Goal: Transaction & Acquisition: Purchase product/service

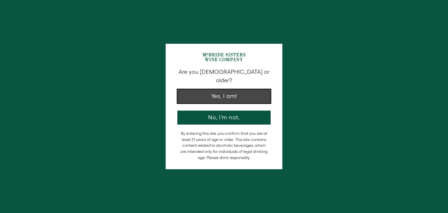
click at [254, 89] on button "Yes, I am!" at bounding box center [223, 96] width 93 height 14
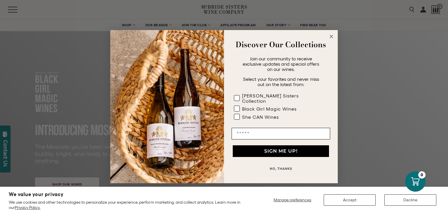
click at [332, 40] on circle "Close dialog" at bounding box center [331, 36] width 7 height 7
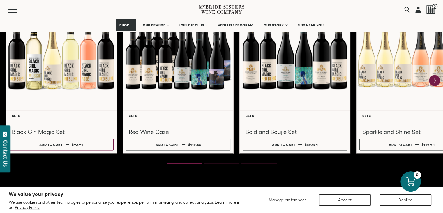
scroll to position [811, 0]
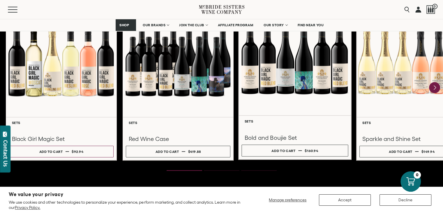
click at [284, 75] on div at bounding box center [295, 59] width 113 height 112
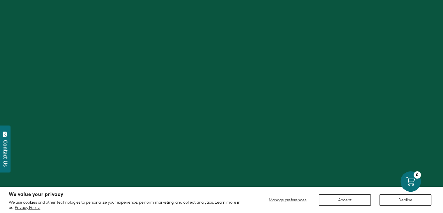
scroll to position [811, 0]
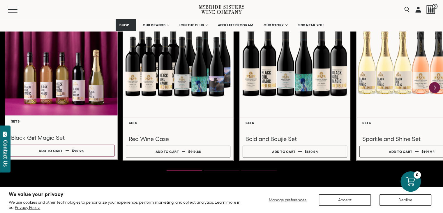
click at [51, 81] on div at bounding box center [61, 59] width 113 height 112
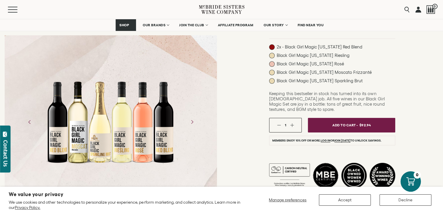
scroll to position [75, 0]
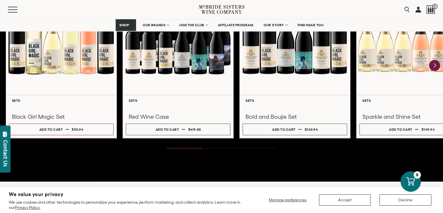
scroll to position [809, 0]
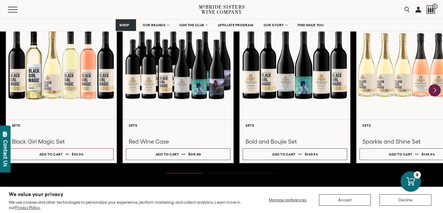
click at [435, 85] on icon "Next" at bounding box center [435, 90] width 12 height 12
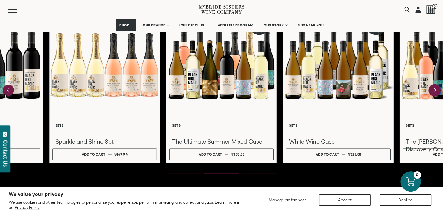
click at [436, 88] on icon "Next" at bounding box center [435, 90] width 12 height 12
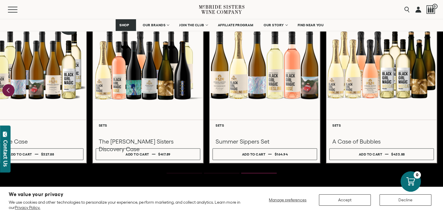
click at [8, 88] on icon "Previous" at bounding box center [8, 90] width 2 height 5
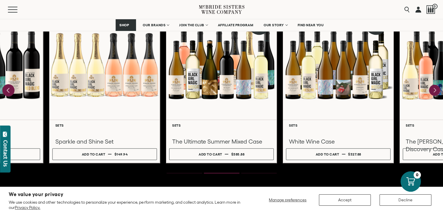
click at [8, 88] on icon "Previous" at bounding box center [8, 90] width 2 height 5
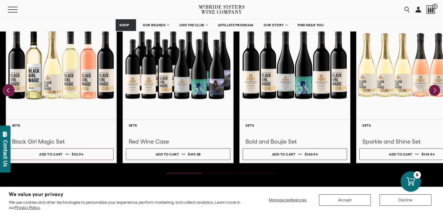
click at [8, 88] on div at bounding box center [61, 65] width 110 height 110
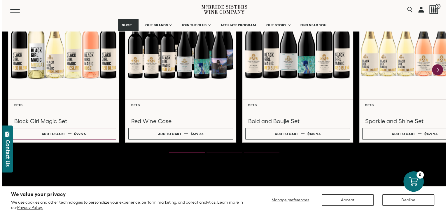
scroll to position [840, 0]
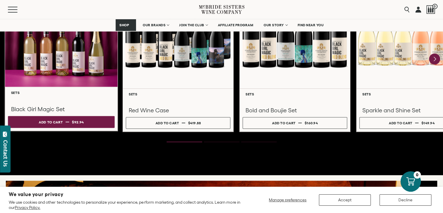
click at [75, 120] on span "$92.94" at bounding box center [78, 122] width 12 height 4
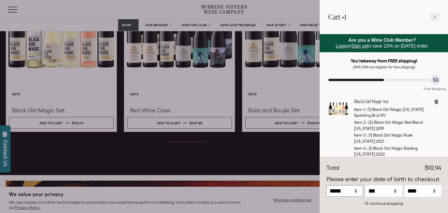
click at [356, 191] on select "***** *** *** *** *** *** *** *** *** *** *** *** ***" at bounding box center [344, 190] width 37 height 11
select select "*"
click at [326, 185] on select "***** *** *** *** *** *** *** *** *** *** *** *** ***" at bounding box center [344, 190] width 37 height 11
click at [395, 190] on select "*** * * * * * * * * * ** ** ** ** ** ** ** ** ** ** ** ** ** ** ** ** ** ** ** …" at bounding box center [383, 190] width 37 height 11
select select "*"
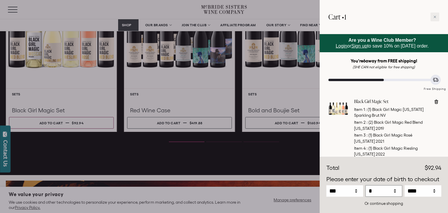
click at [365, 185] on select "*** * * * * * * * * * ** ** ** ** ** ** ** ** ** ** ** ** ** ** ** ** ** ** ** …" at bounding box center [383, 190] width 37 height 11
click at [437, 191] on select "**** **** **** **** **** **** **** **** **** **** **** **** **** **** **** ****…" at bounding box center [422, 190] width 37 height 11
click at [404, 185] on select "**** **** **** **** **** **** **** **** **** **** **** **** **** **** **** ****…" at bounding box center [422, 190] width 37 height 11
select select "****"
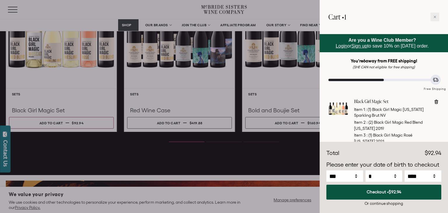
click at [381, 202] on div "Or continue shopping" at bounding box center [383, 203] width 115 height 6
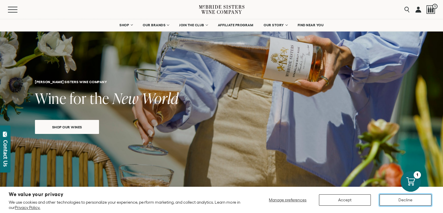
click at [397, 199] on button "Decline" at bounding box center [406, 199] width 52 height 11
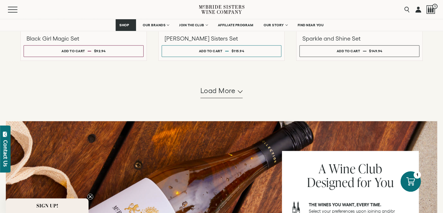
scroll to position [705, 0]
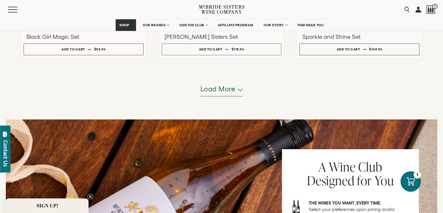
click at [241, 88] on button "Load more" at bounding box center [221, 89] width 43 height 14
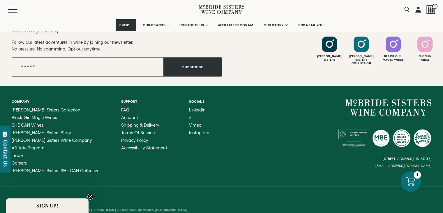
scroll to position [1179, 0]
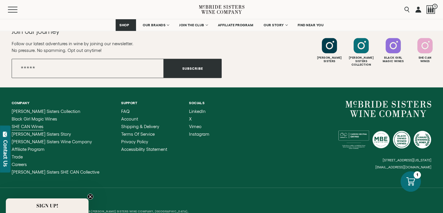
click at [22, 126] on span "SHE CAN Wines" at bounding box center [28, 126] width 32 height 5
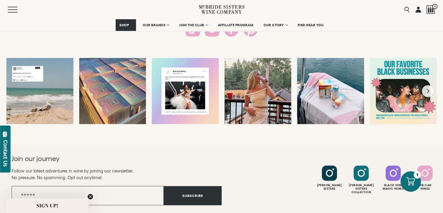
scroll to position [1113, 0]
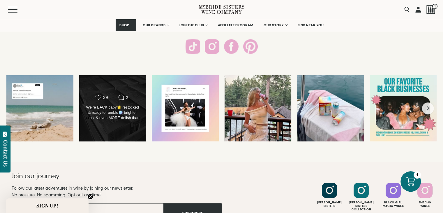
click at [109, 117] on div "We’re BACK baby🌟 restocked & ready to rumble🪩 brighter cans, & even MORE delish…" at bounding box center [113, 113] width 54 height 16
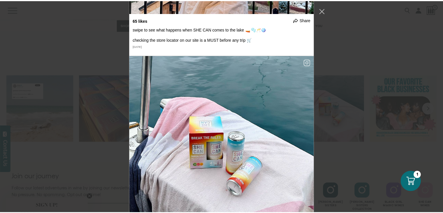
scroll to position [0, 0]
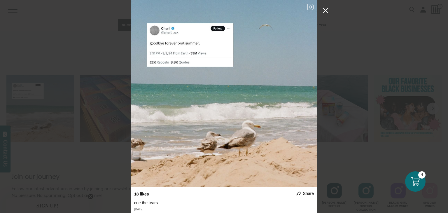
click at [323, 11] on button "Close Instagram Feed Popup" at bounding box center [325, 10] width 9 height 9
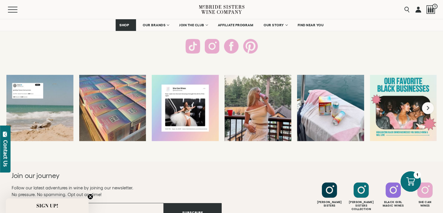
click at [425, 107] on button "Next slide" at bounding box center [428, 108] width 12 height 12
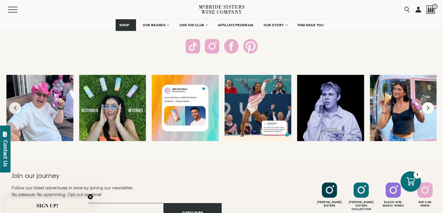
click at [427, 107] on icon "Next slide" at bounding box center [428, 108] width 3 height 5
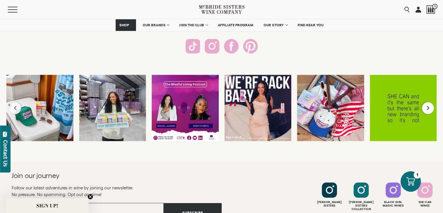
click at [427, 107] on icon "Next slide" at bounding box center [428, 108] width 3 height 5
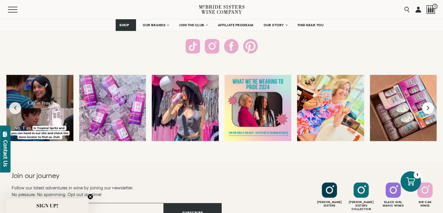
click at [427, 107] on icon "Next slide" at bounding box center [428, 108] width 3 height 5
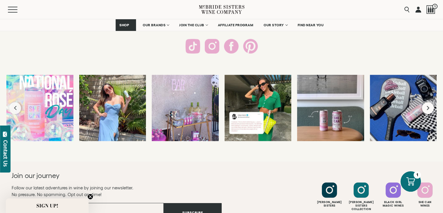
click at [427, 107] on icon "Next slide" at bounding box center [428, 108] width 3 height 5
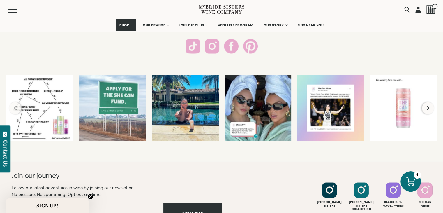
click at [427, 109] on icon "Next slide" at bounding box center [428, 108] width 2 height 4
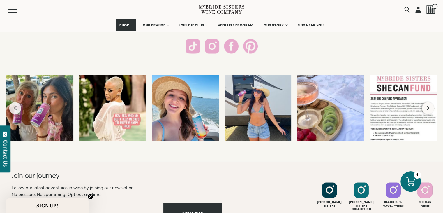
click at [427, 109] on icon "Next slide" at bounding box center [428, 108] width 2 height 4
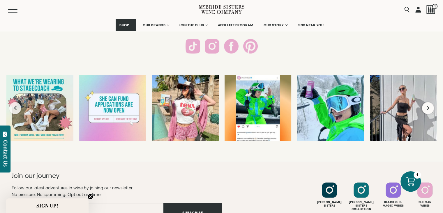
click at [427, 109] on icon "Next slide" at bounding box center [428, 108] width 2 height 4
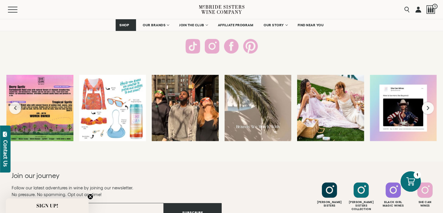
click at [427, 109] on icon "Next slide" at bounding box center [428, 108] width 2 height 4
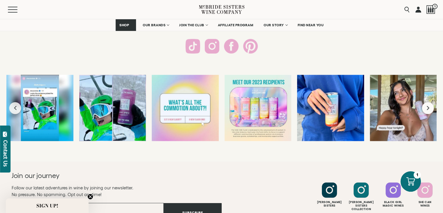
click at [427, 109] on icon "Next slide" at bounding box center [428, 108] width 2 height 4
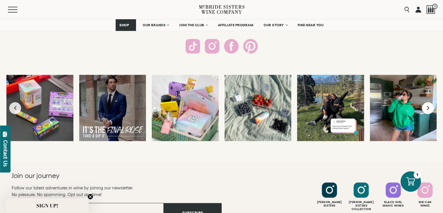
click at [427, 109] on icon "Next slide" at bounding box center [428, 108] width 2 height 4
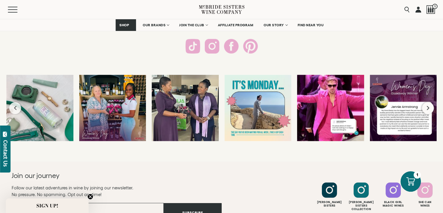
click at [427, 109] on icon "Next slide" at bounding box center [428, 108] width 2 height 4
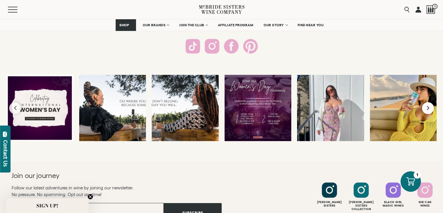
click at [427, 109] on icon "Next slide" at bounding box center [428, 108] width 2 height 4
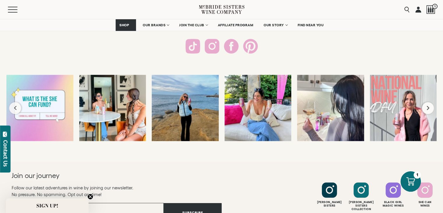
click at [427, 109] on icon "Next slide" at bounding box center [428, 108] width 2 height 4
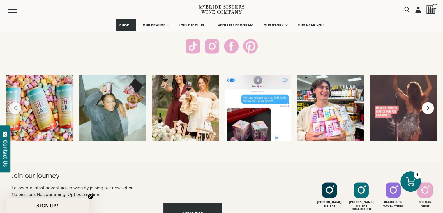
click at [427, 109] on icon "Next slide" at bounding box center [428, 108] width 2 height 4
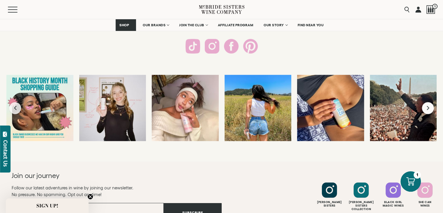
click at [427, 109] on icon "Next slide" at bounding box center [428, 108] width 2 height 4
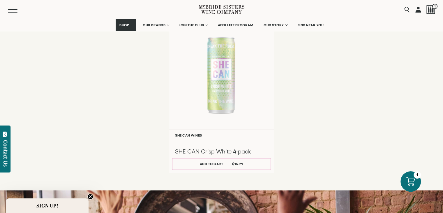
scroll to position [476, 0]
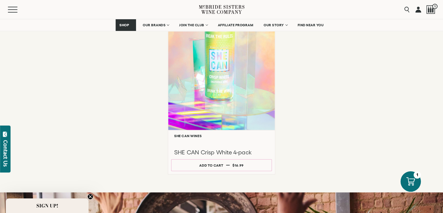
click at [233, 75] on div at bounding box center [221, 73] width 107 height 112
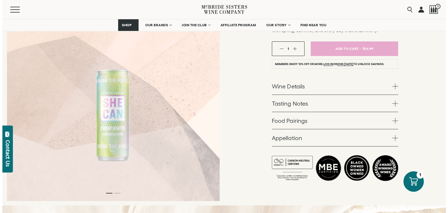
scroll to position [122, 0]
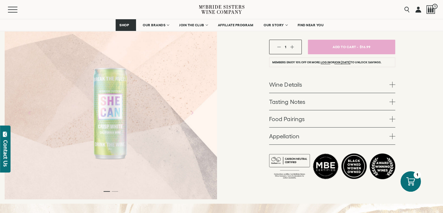
click at [393, 85] on span at bounding box center [393, 85] width 6 height 6
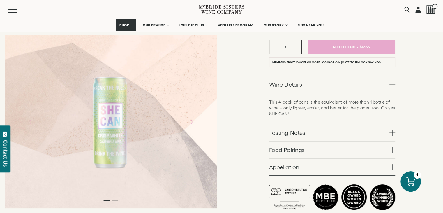
click at [393, 85] on span at bounding box center [393, 85] width 6 height 6
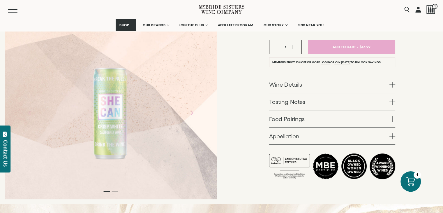
click at [390, 104] on link "Tasting Notes" at bounding box center [332, 101] width 126 height 17
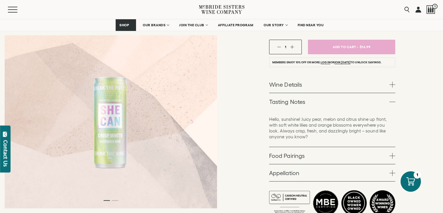
click at [393, 101] on span at bounding box center [393, 102] width 6 height 6
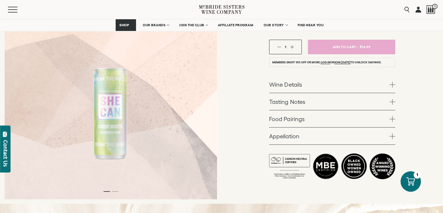
click at [392, 117] on span at bounding box center [393, 119] width 6 height 6
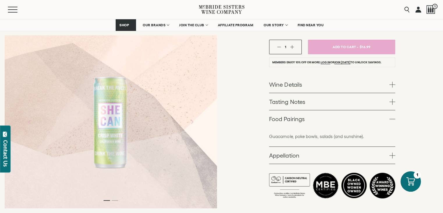
click at [392, 117] on span at bounding box center [393, 119] width 6 height 6
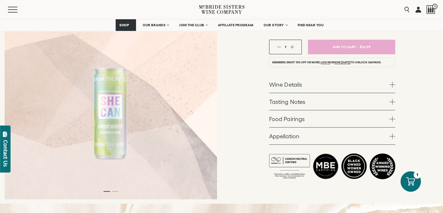
click at [392, 134] on span at bounding box center [393, 136] width 6 height 6
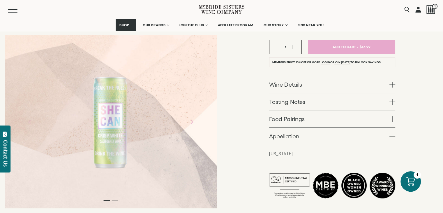
click at [392, 134] on span at bounding box center [393, 136] width 6 height 6
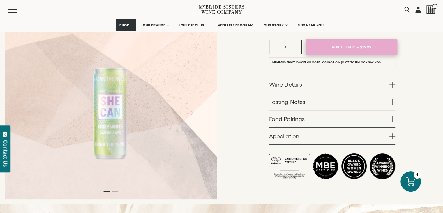
click at [345, 45] on span "Add To Cart -" at bounding box center [345, 47] width 27 height 9
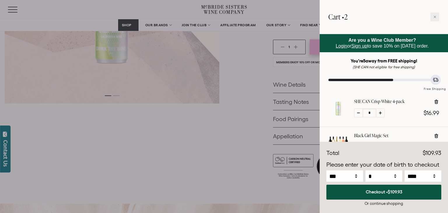
select select "****"
click at [377, 202] on div "Or continue shopping" at bounding box center [383, 203] width 115 height 6
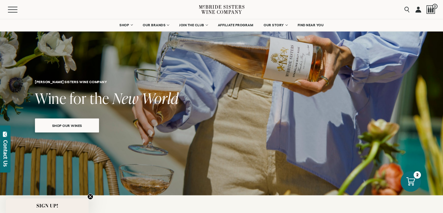
click at [72, 128] on span "Shop our wines" at bounding box center [67, 125] width 50 height 11
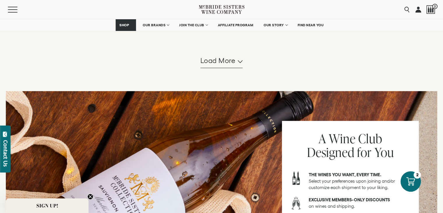
scroll to position [730, 0]
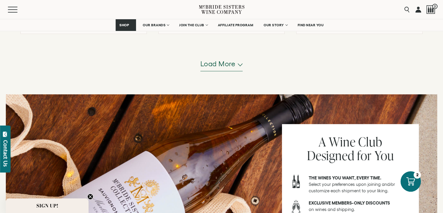
click at [237, 65] on button "Load more" at bounding box center [221, 64] width 43 height 14
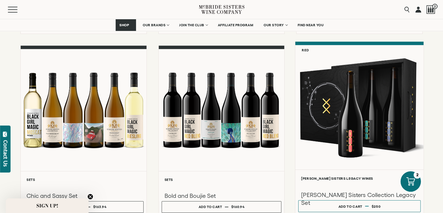
click at [345, 135] on div at bounding box center [359, 107] width 128 height 124
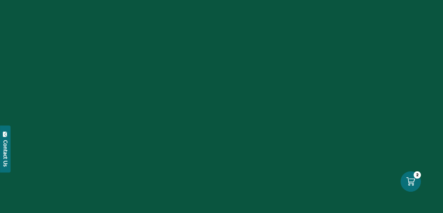
scroll to position [730, 0]
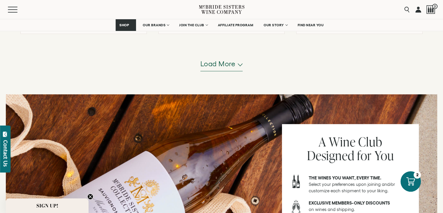
click at [235, 65] on span "Load more" at bounding box center [217, 64] width 35 height 10
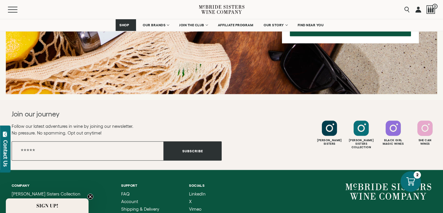
scroll to position [1096, 0]
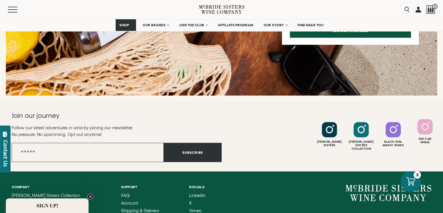
click at [427, 131] on div at bounding box center [425, 126] width 15 height 15
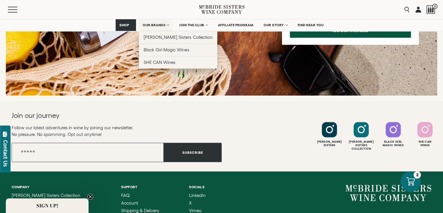
click at [165, 25] on span "OUR BRANDS" at bounding box center [154, 25] width 23 height 4
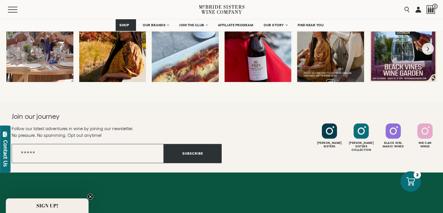
scroll to position [2583, 0]
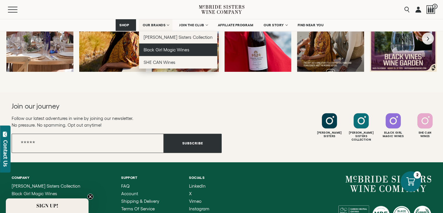
click at [169, 52] on span "Black Girl Magic Wines" at bounding box center [166, 49] width 45 height 5
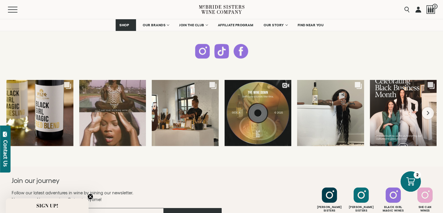
scroll to position [1512, 0]
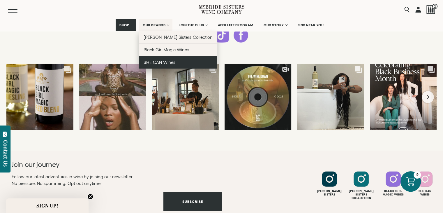
click at [163, 61] on span "SHE CAN Wines" at bounding box center [160, 62] width 32 height 5
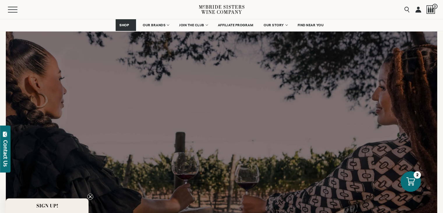
scroll to position [961, 0]
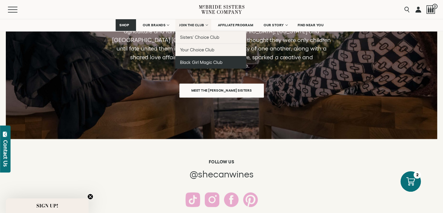
click at [210, 62] on span "Black Girl Magic Club" at bounding box center [201, 62] width 43 height 5
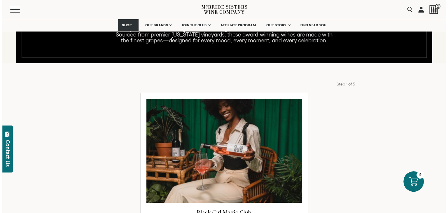
scroll to position [38, 0]
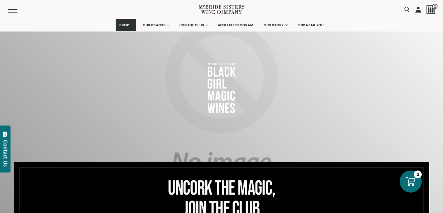
click at [409, 178] on icon at bounding box center [410, 181] width 9 height 9
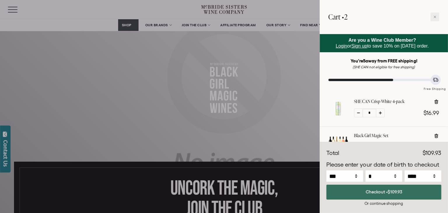
click at [395, 189] on button "Checkout • $109.93" at bounding box center [383, 191] width 115 height 15
